Goal: Information Seeking & Learning: Find specific fact

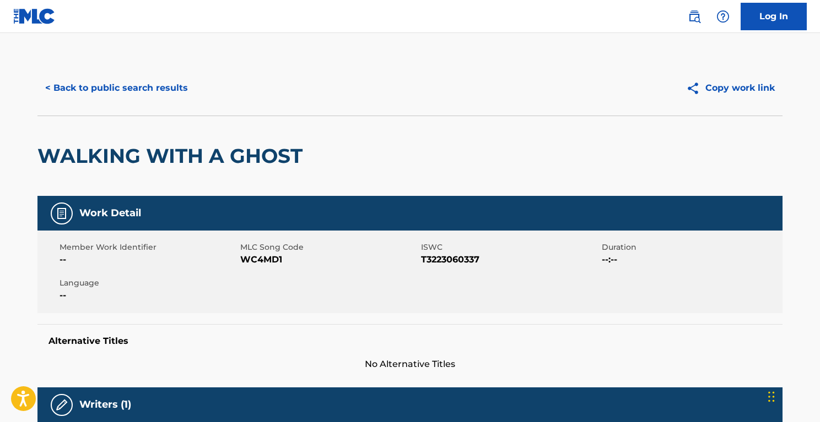
click at [104, 88] on button "< Back to public search results" at bounding box center [116, 88] width 158 height 28
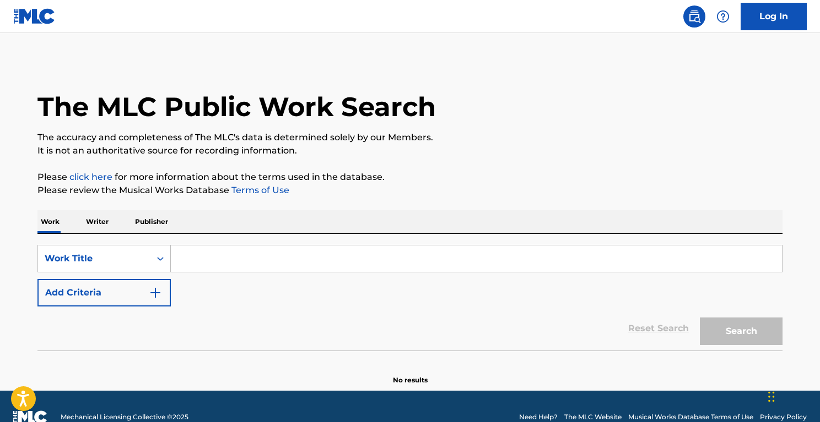
click at [247, 253] on input "Search Form" at bounding box center [476, 259] width 611 height 26
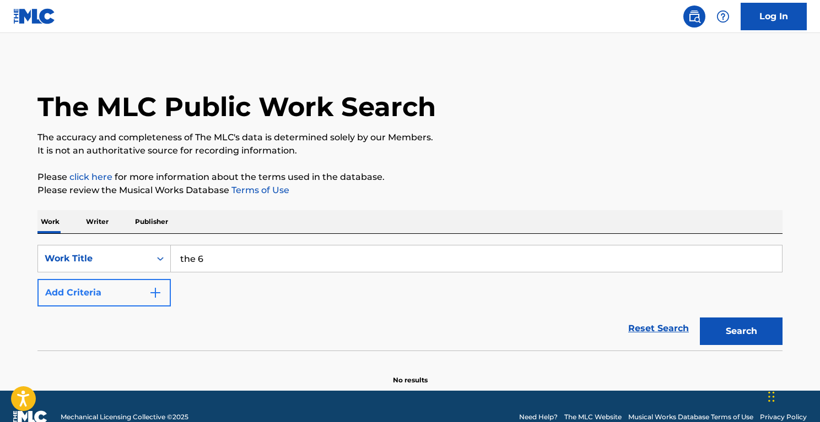
type input "the 6"
click at [129, 292] on button "Add Criteria" at bounding box center [103, 293] width 133 height 28
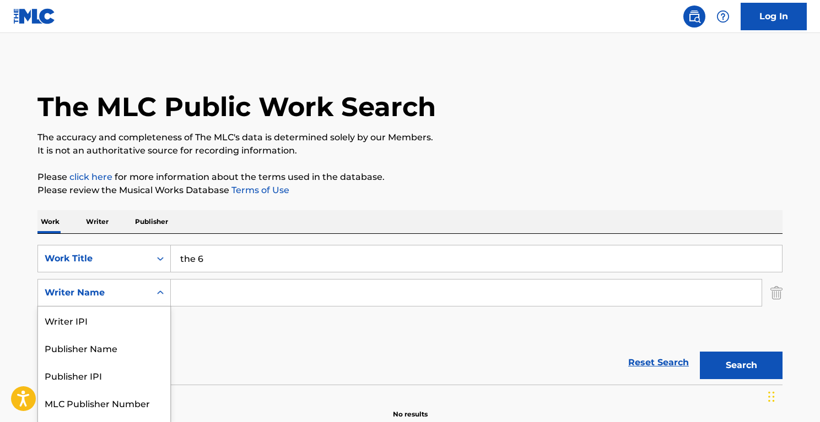
click at [127, 297] on div "Writer Name selected, 5 of 5. 5 results available. Use Up and Down to choose op…" at bounding box center [103, 293] width 133 height 28
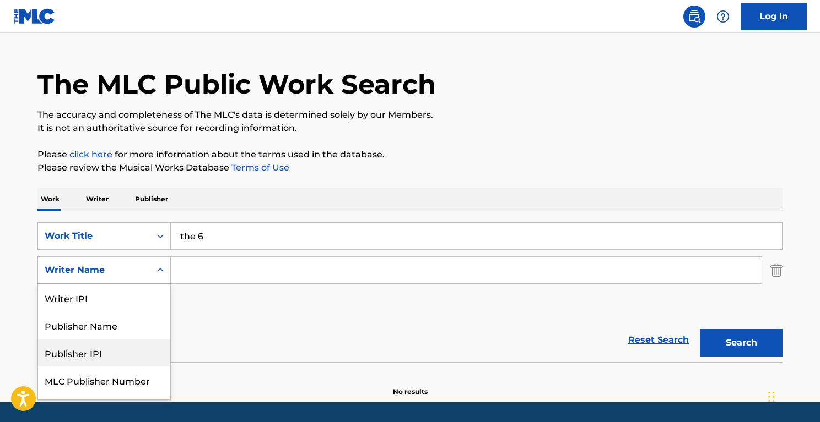
scroll to position [22, 0]
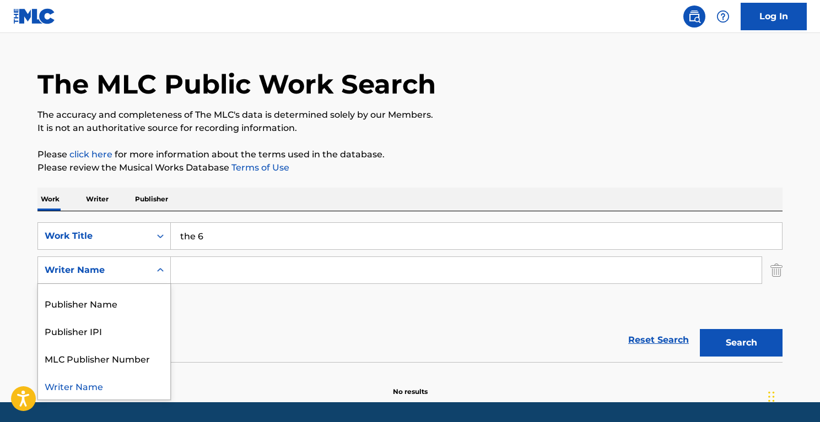
drag, startPoint x: 107, startPoint y: 386, endPoint x: 110, endPoint y: 379, distance: 7.5
click at [107, 386] on div "Writer Name" at bounding box center [104, 386] width 132 height 28
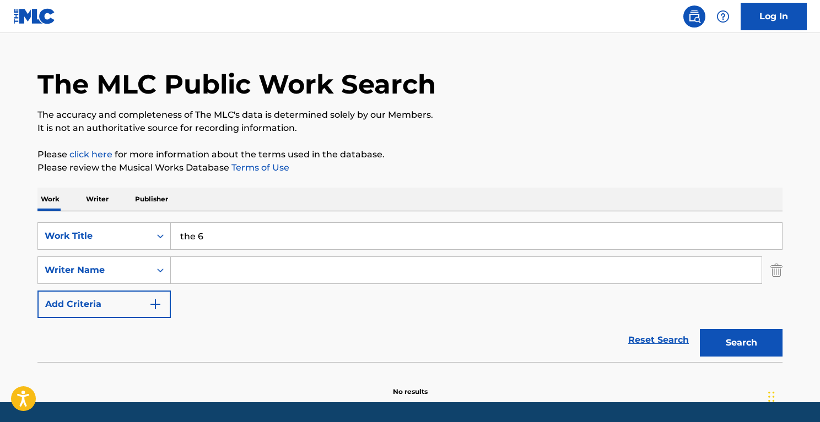
click at [227, 272] on input "Search Form" at bounding box center [466, 270] width 591 height 26
type input "makinde"
click at [700, 329] on button "Search" at bounding box center [741, 343] width 83 height 28
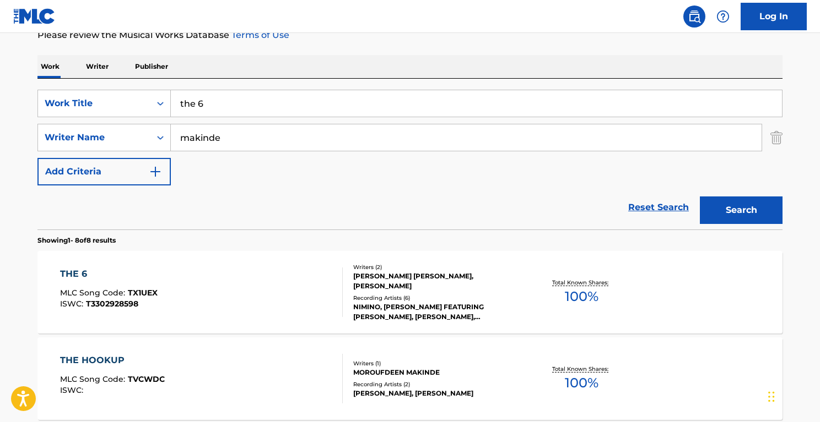
scroll to position [203, 0]
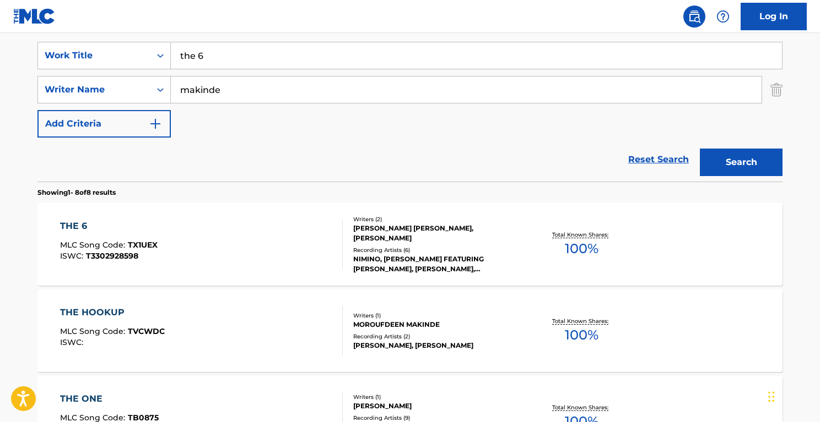
click at [268, 245] on div "THE 6 MLC Song Code : TX1UEX ISWC : T3302928598" at bounding box center [201, 245] width 283 height 50
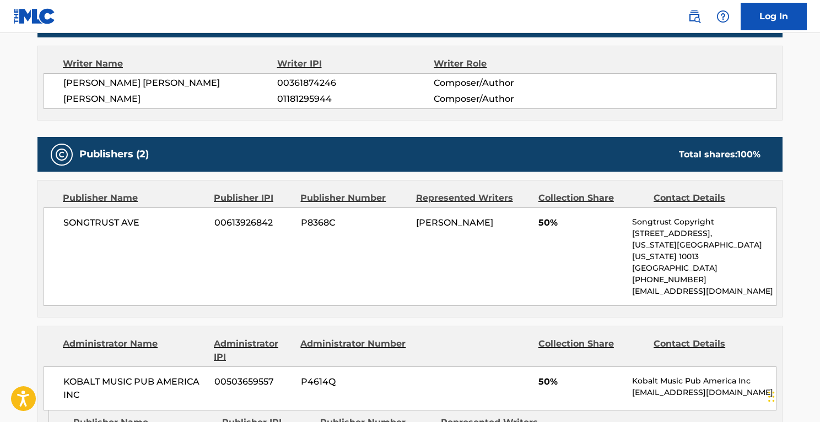
scroll to position [383, 0]
